Goal: Use online tool/utility: Utilize a website feature to perform a specific function

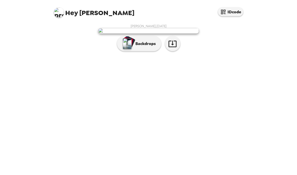
scroll to position [20, 0]
click at [131, 49] on img "button" at bounding box center [127, 43] width 9 height 11
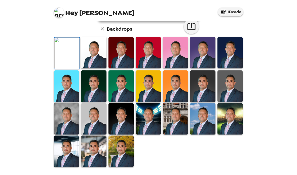
scroll to position [113, 0]
click at [123, 122] on img at bounding box center [120, 118] width 25 height 31
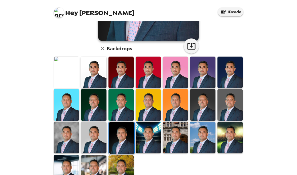
scroll to position [112, 0]
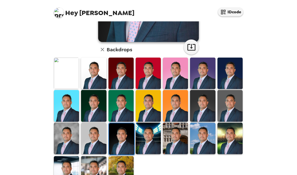
click at [125, 123] on img at bounding box center [121, 138] width 25 height 31
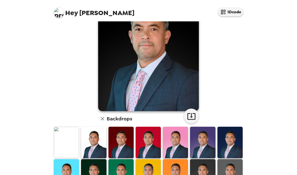
scroll to position [57, 0]
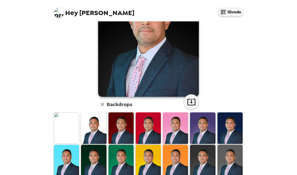
click at [209, 113] on img at bounding box center [202, 128] width 25 height 31
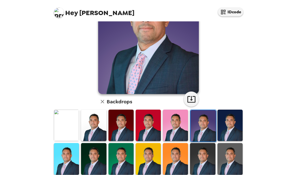
scroll to position [69, 0]
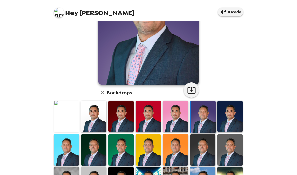
click at [233, 134] on img at bounding box center [229, 149] width 25 height 31
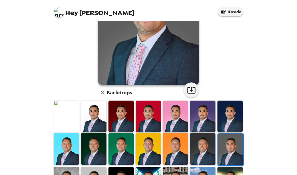
click at [233, 134] on img at bounding box center [230, 149] width 25 height 31
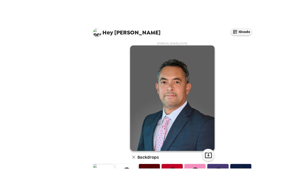
scroll to position [1, 0]
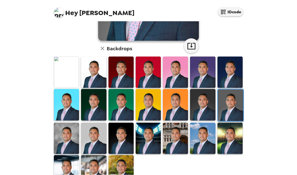
click at [151, 140] on img at bounding box center [148, 138] width 25 height 31
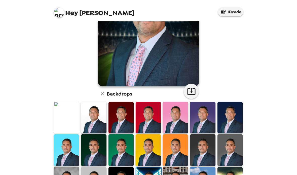
scroll to position [93, 0]
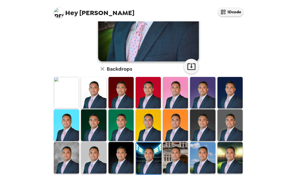
click at [180, 131] on img at bounding box center [175, 124] width 25 height 31
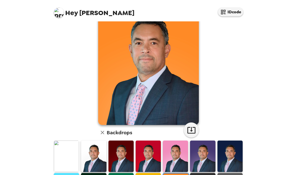
scroll to position [88, 0]
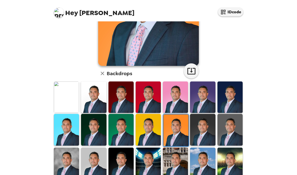
click at [117, 134] on img at bounding box center [120, 129] width 25 height 31
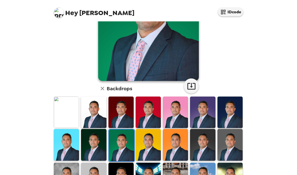
scroll to position [87, 0]
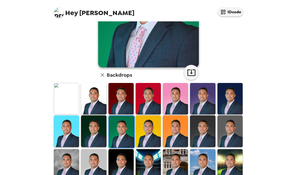
click at [94, 136] on img at bounding box center [93, 131] width 25 height 31
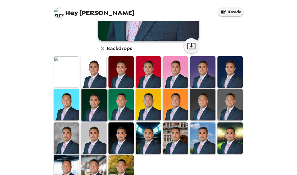
scroll to position [113, 0]
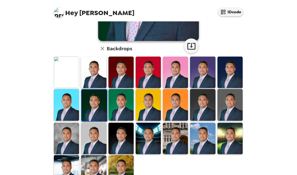
click at [235, 108] on img at bounding box center [229, 104] width 25 height 31
